Goal: Task Accomplishment & Management: Complete application form

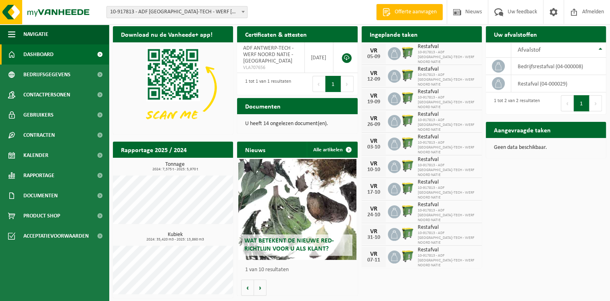
scroll to position [3, 0]
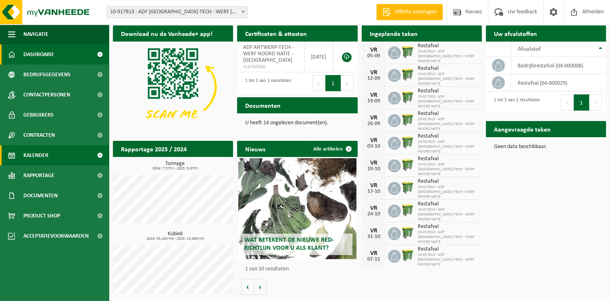
click at [37, 159] on span "Kalender" at bounding box center [35, 155] width 25 height 20
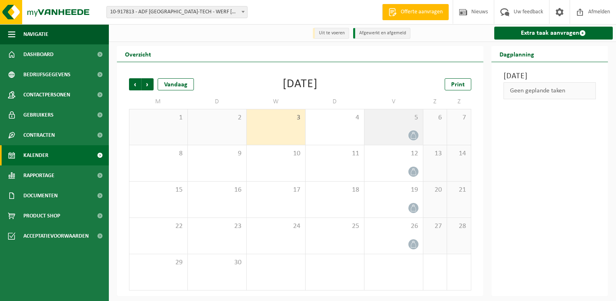
click at [391, 137] on div at bounding box center [393, 135] width 50 height 11
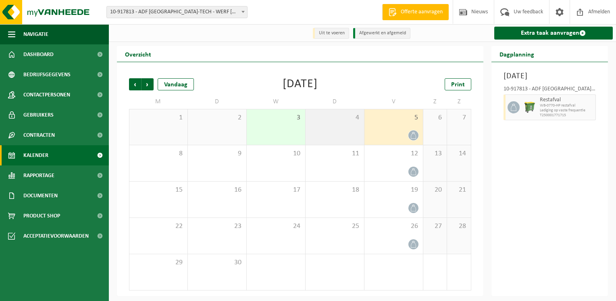
click at [334, 138] on div "4" at bounding box center [335, 126] width 58 height 35
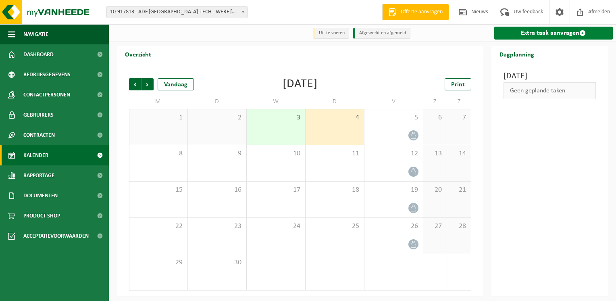
click at [556, 35] on link "Extra taak aanvragen" at bounding box center [553, 33] width 119 height 13
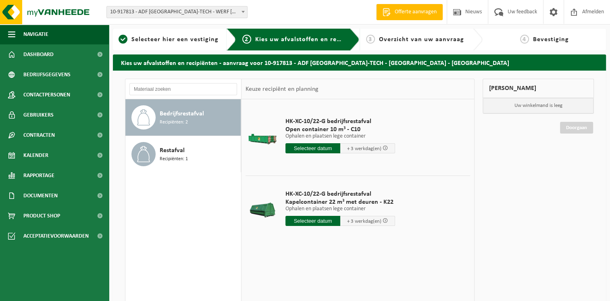
click at [316, 222] on input "text" at bounding box center [312, 221] width 55 height 10
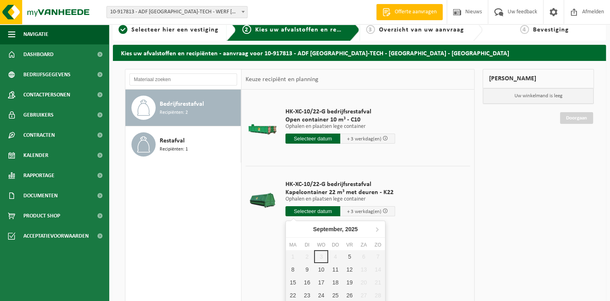
scroll to position [40, 0]
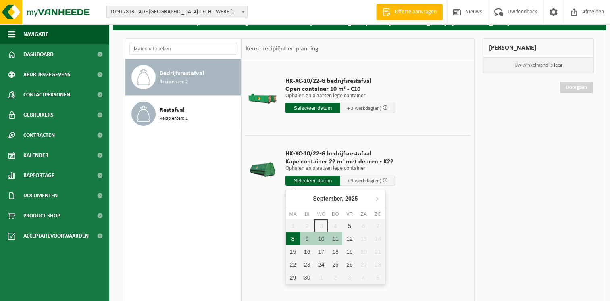
click at [293, 239] on div "8" at bounding box center [293, 238] width 14 height 13
type input "Van 2025-09-08"
type input "2025-09-08"
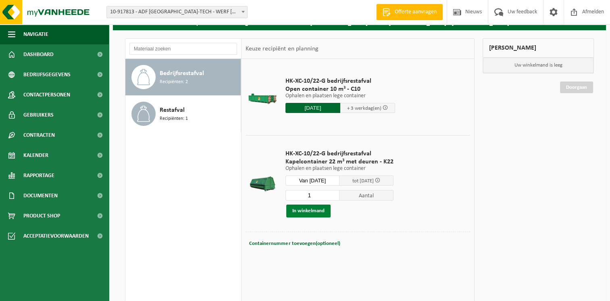
click at [303, 215] on button "In winkelmand" at bounding box center [308, 210] width 44 height 13
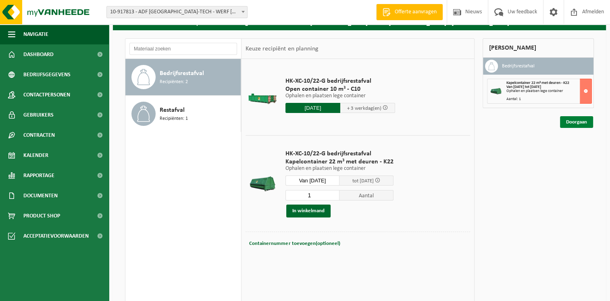
click at [577, 122] on link "Doorgaan" at bounding box center [576, 122] width 33 height 12
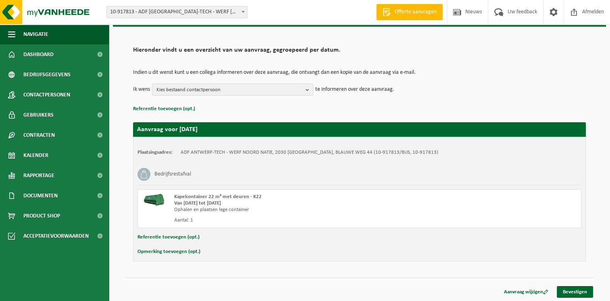
scroll to position [44, 0]
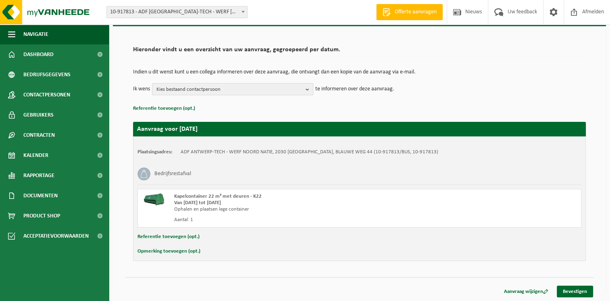
click at [191, 89] on span "Kies bestaand contactpersoon" at bounding box center [229, 89] width 146 height 12
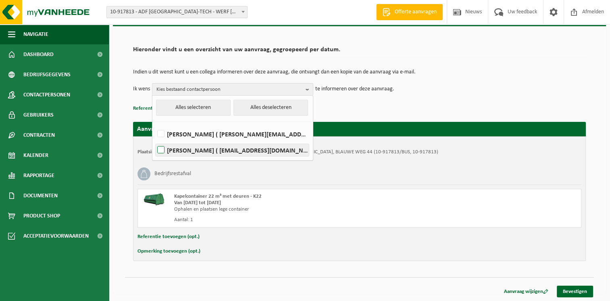
click at [160, 151] on label "SEAN VAN DIJCK ( sean.van-dijck@groupeadf.com )" at bounding box center [232, 150] width 153 height 12
click at [154, 140] on input "SEAN VAN DIJCK ( sean.van-dijck@groupeadf.com )" at bounding box center [154, 139] width 0 height 0
checkbox input "true"
click at [123, 108] on div "Hieronder vindt u een overzicht van uw aanvraag, gegroepeerd per datum. Indien …" at bounding box center [359, 151] width 477 height 235
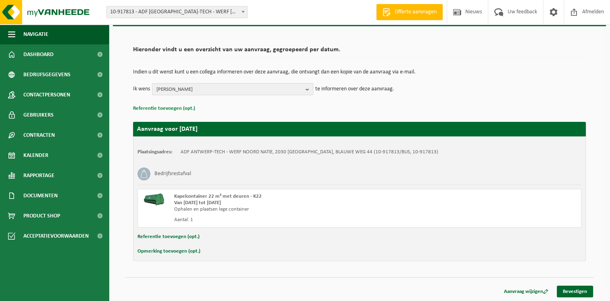
click at [171, 108] on button "Referentie toevoegen (opt.)" at bounding box center [164, 108] width 62 height 10
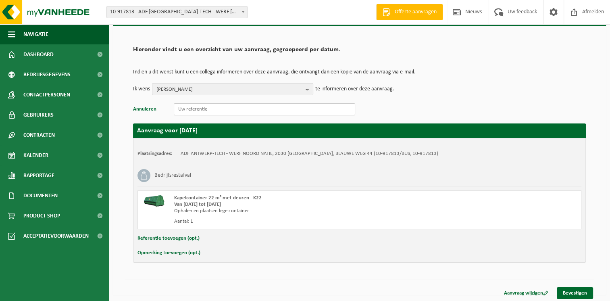
click at [188, 107] on input "text" at bounding box center [264, 109] width 181 height 12
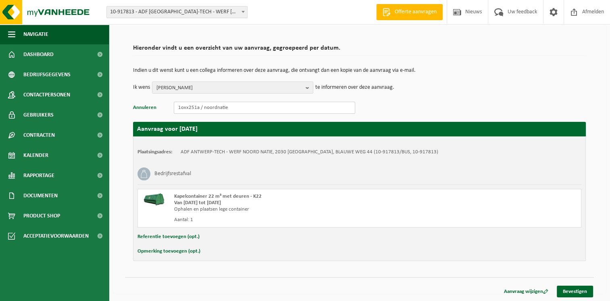
type input "1oxx251a / noordnatie"
click at [169, 253] on button "Opmerking toevoegen (opt.)" at bounding box center [168, 251] width 63 height 10
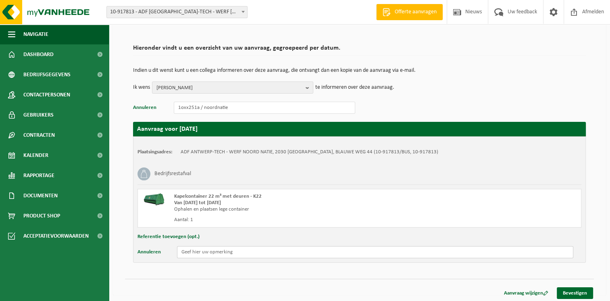
click at [190, 251] on input "text" at bounding box center [375, 252] width 396 height 12
type input "e"
type input "melden op bureel voor afhalen veiligheidslotjes + omwisselen van kapelcontainer"
click at [571, 290] on link "Bevestigen" at bounding box center [575, 293] width 36 height 12
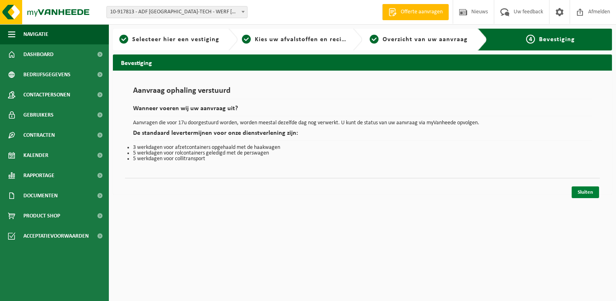
click at [583, 191] on link "Sluiten" at bounding box center [585, 192] width 27 height 12
